Goal: Communication & Community: Answer question/provide support

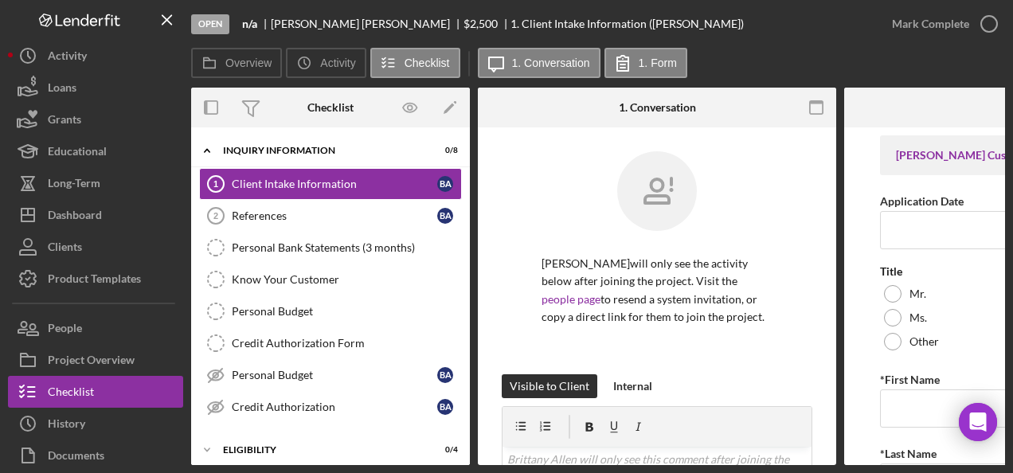
scroll to position [105, 0]
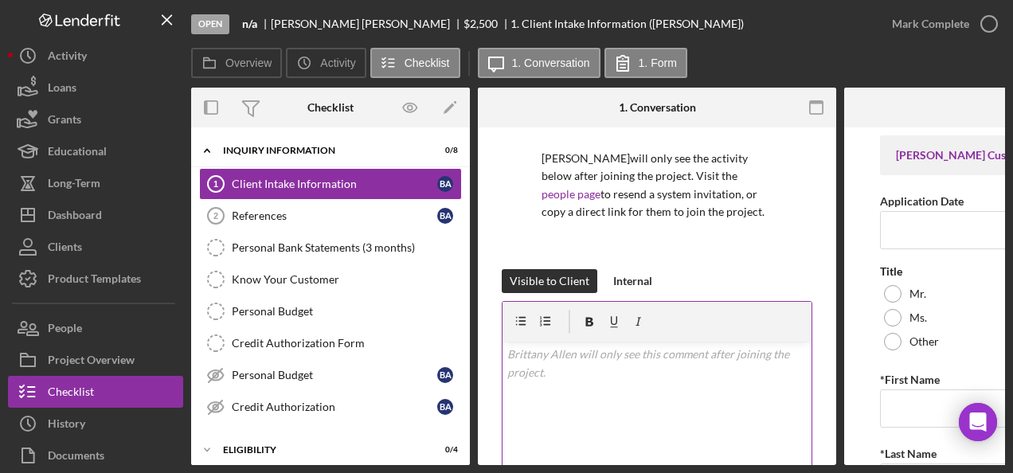
click at [596, 382] on div "v Color teal Color pink Remove color Add row above Add row below Add column bef…" at bounding box center [657, 411] width 309 height 139
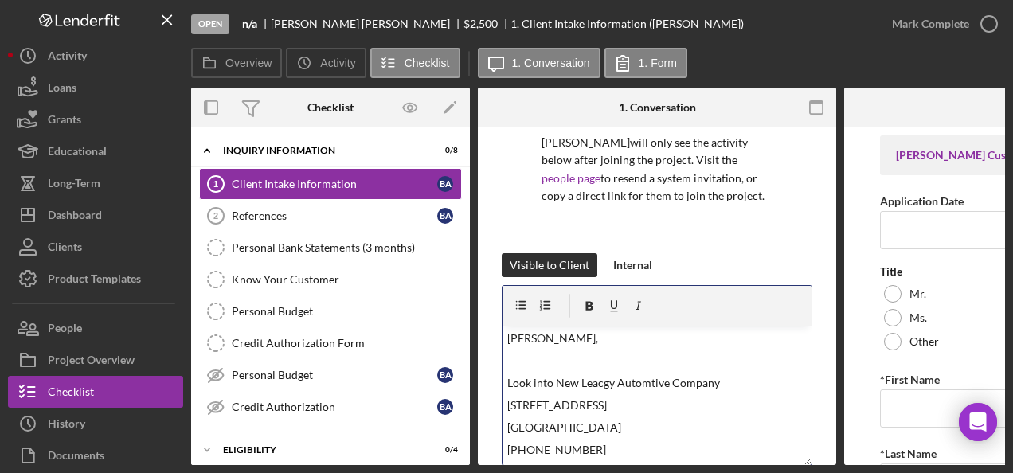
scroll to position [125, 0]
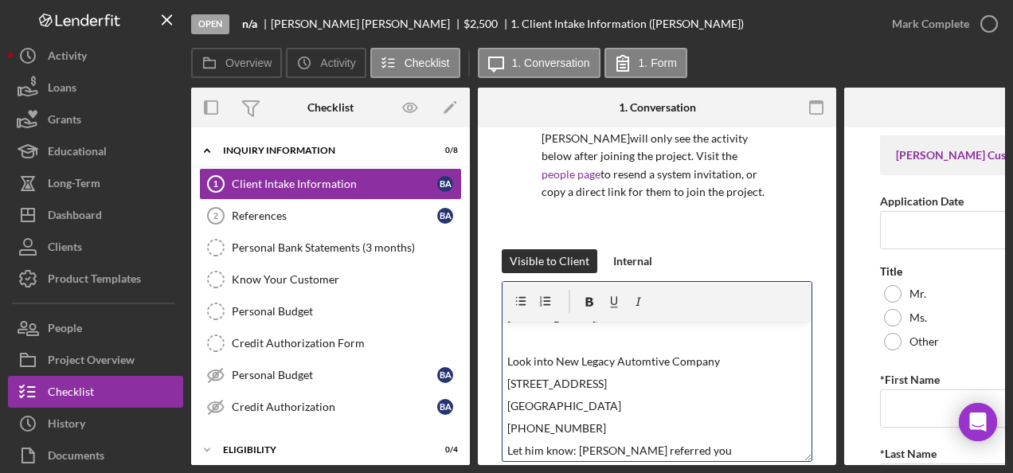
drag, startPoint x: 641, startPoint y: 358, endPoint x: 648, endPoint y: 374, distance: 17.5
click at [648, 375] on p "[STREET_ADDRESS]" at bounding box center [657, 384] width 300 height 18
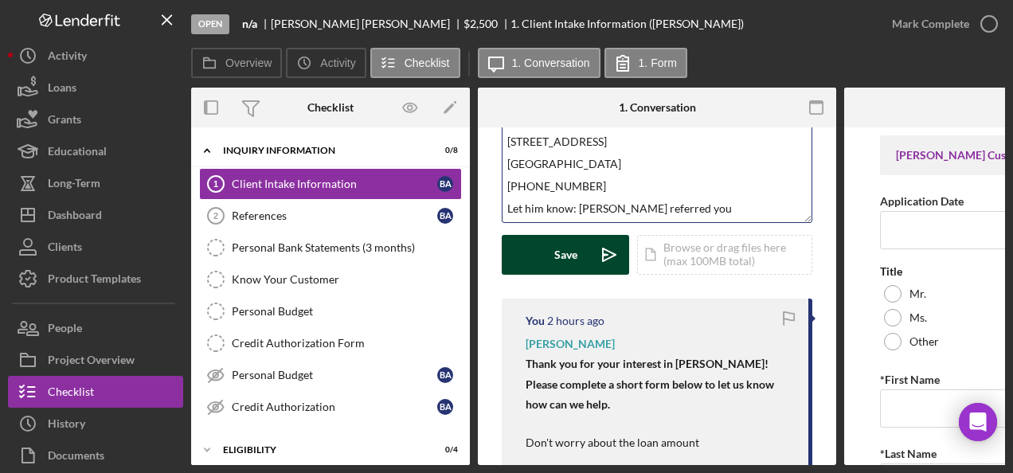
click at [597, 252] on icon "Icon/icon-invite-send" at bounding box center [609, 255] width 40 height 40
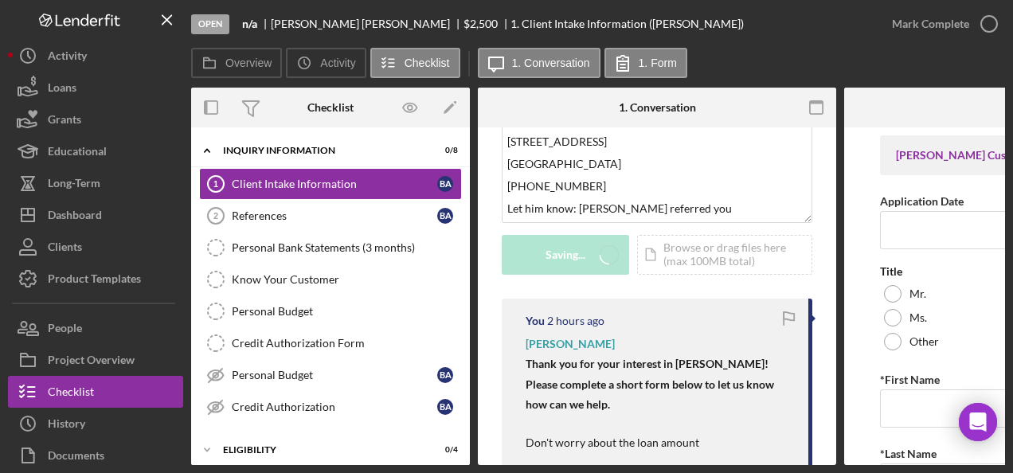
scroll to position [0, 0]
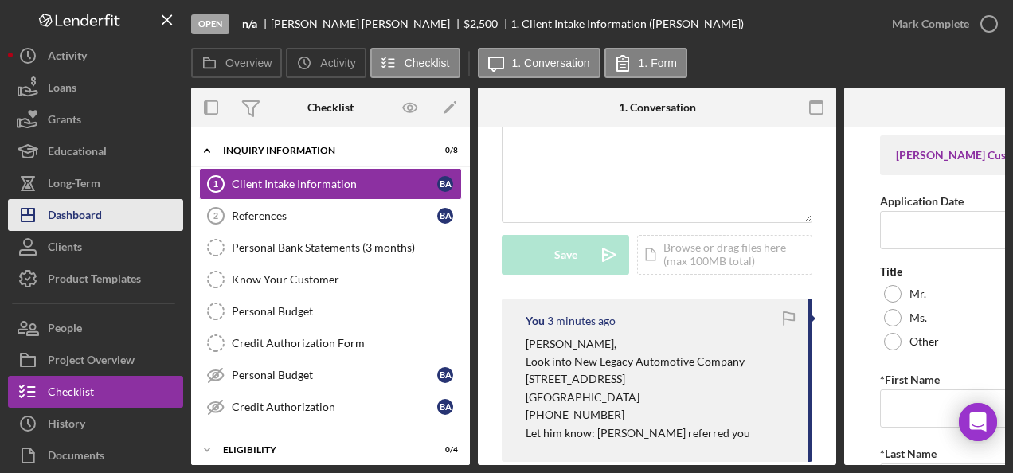
click at [80, 227] on div "Dashboard" at bounding box center [75, 217] width 54 height 36
